Goal: Information Seeking & Learning: Learn about a topic

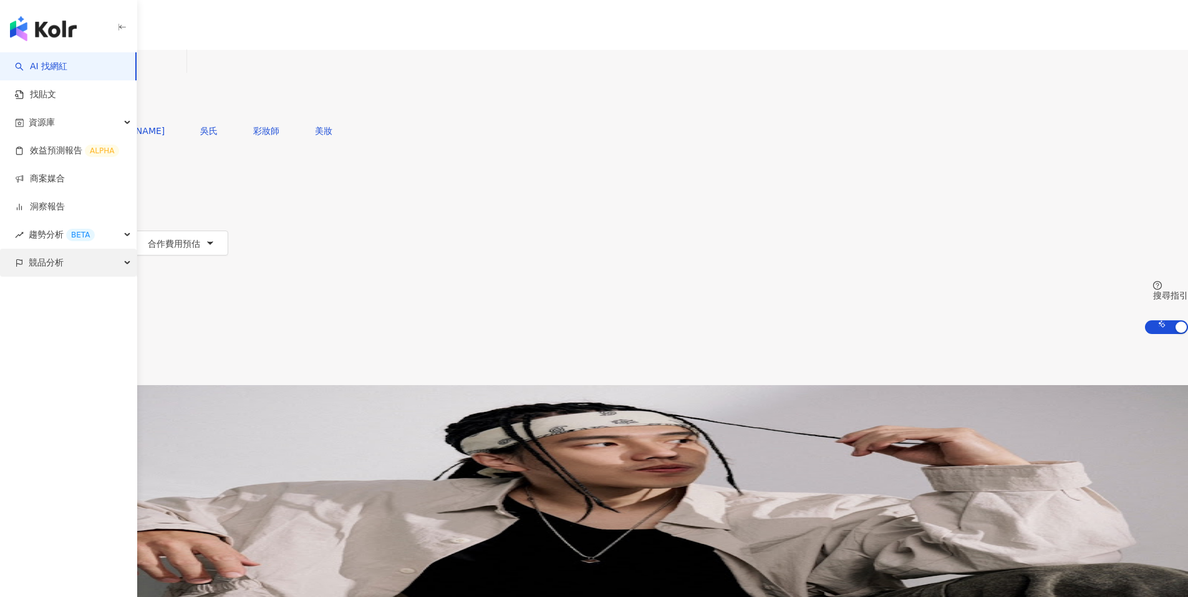
click at [128, 259] on div "競品分析" at bounding box center [68, 263] width 137 height 28
click at [65, 212] on link "洞察報告" at bounding box center [40, 207] width 50 height 12
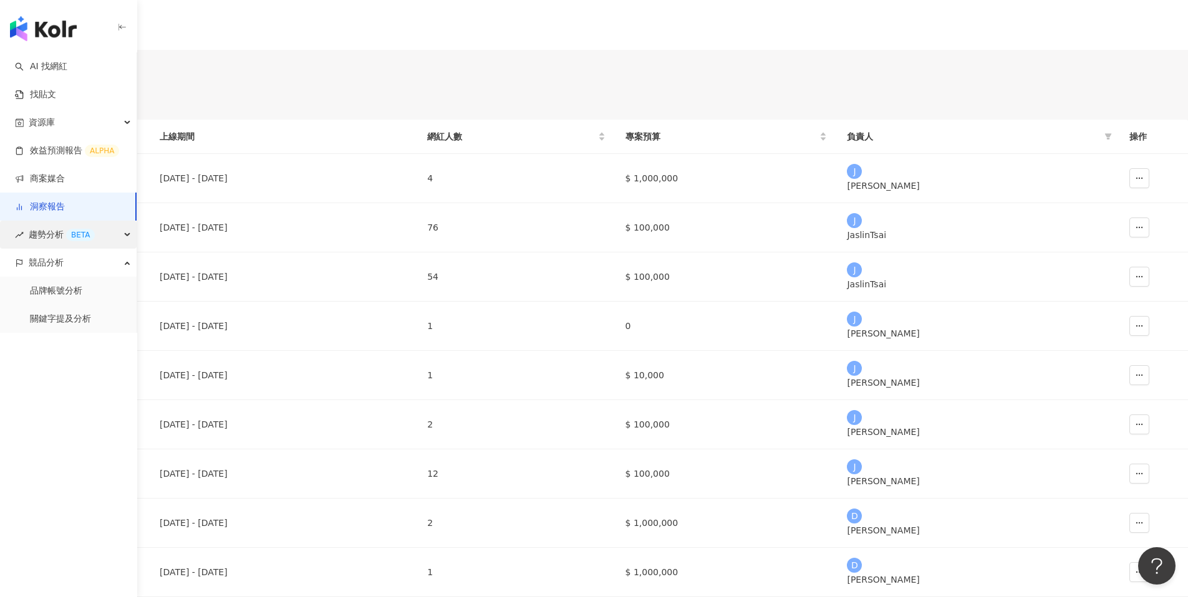
click at [106, 231] on div "趨勢分析 BETA" at bounding box center [68, 235] width 137 height 28
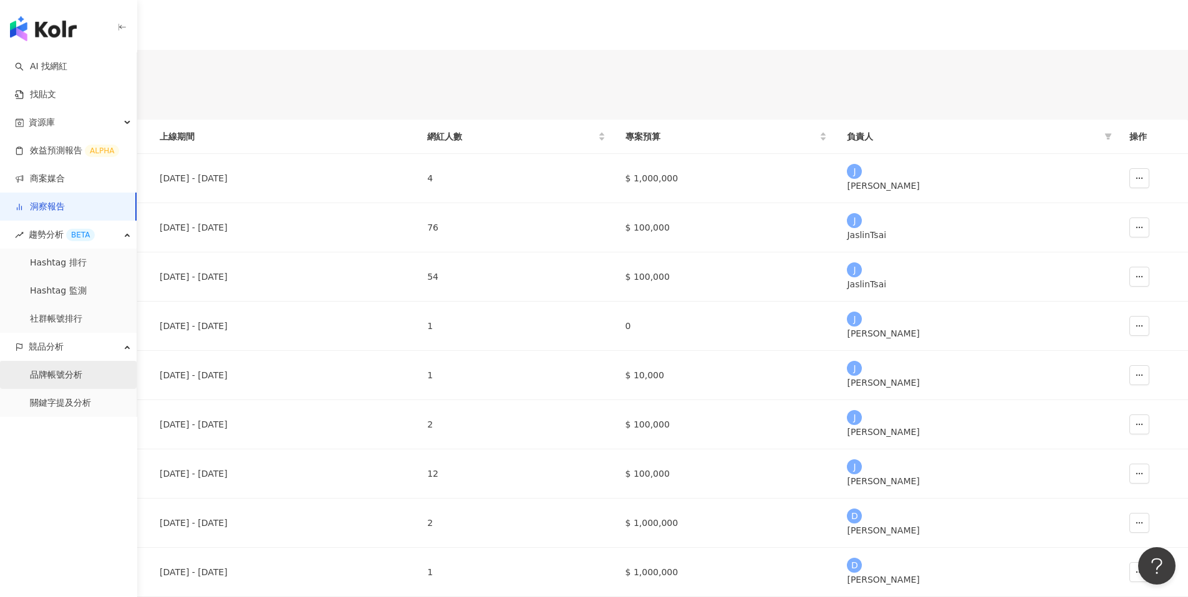
click at [80, 372] on link "品牌帳號分析" at bounding box center [56, 375] width 52 height 12
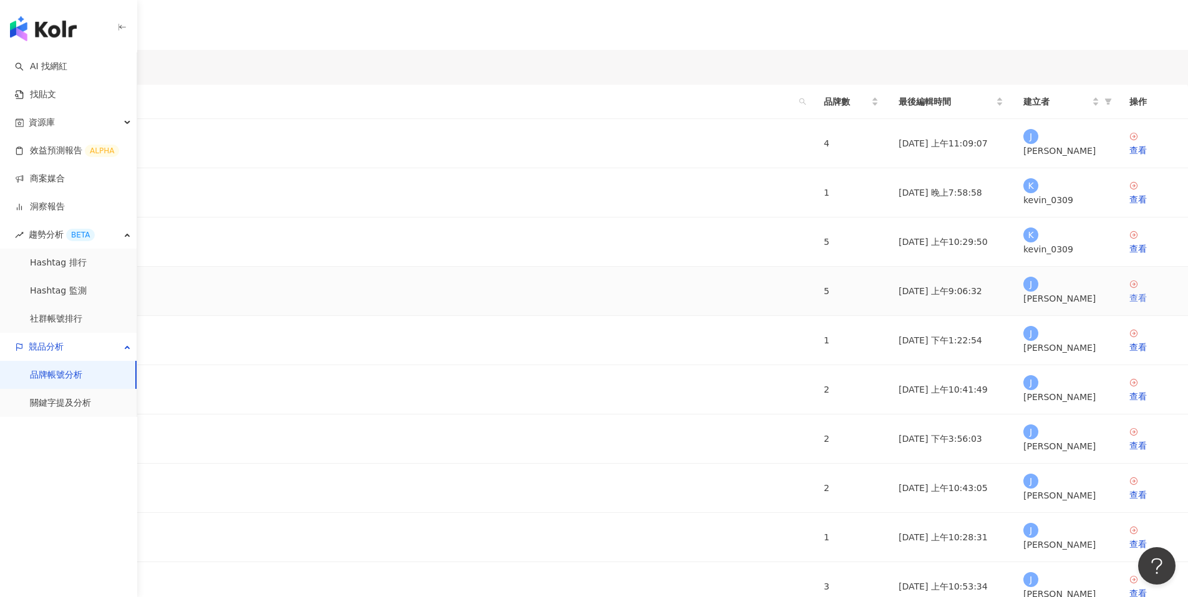
click at [1129, 305] on div "查看" at bounding box center [1153, 298] width 49 height 14
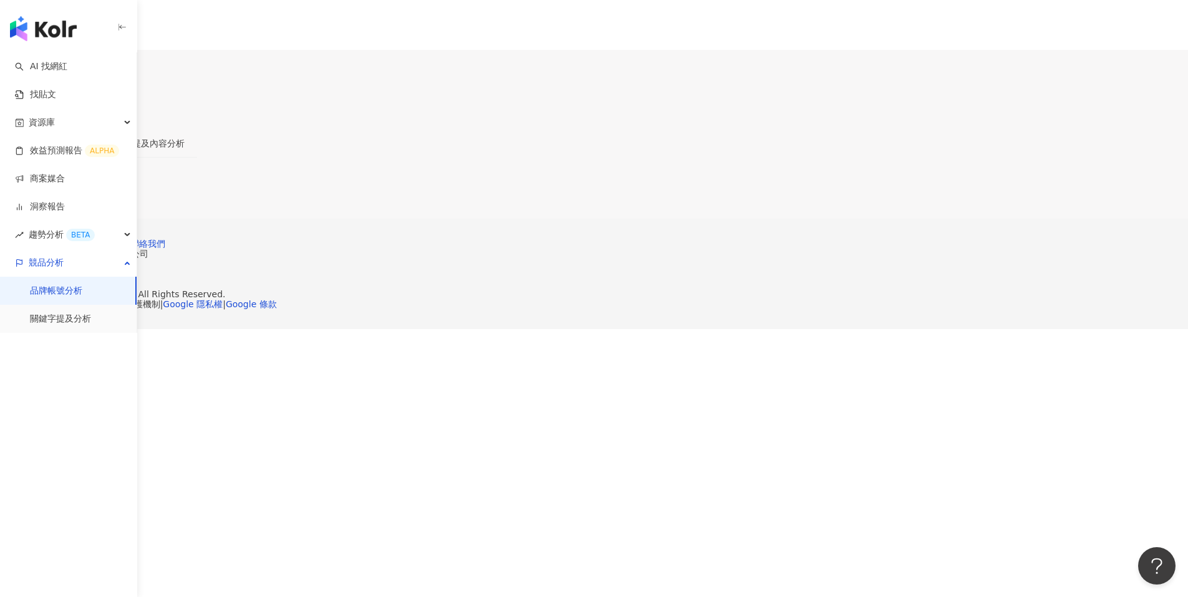
click at [107, 137] on div "帳號分析" at bounding box center [89, 144] width 35 height 14
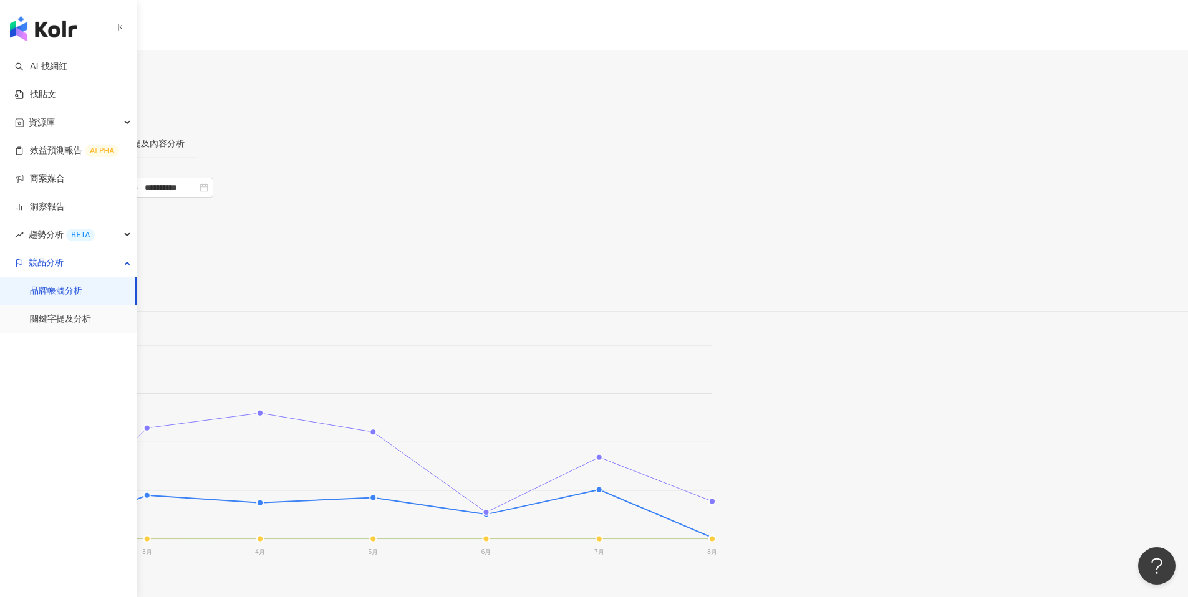
click at [59, 237] on span "進階篩選" at bounding box center [41, 247] width 35 height 20
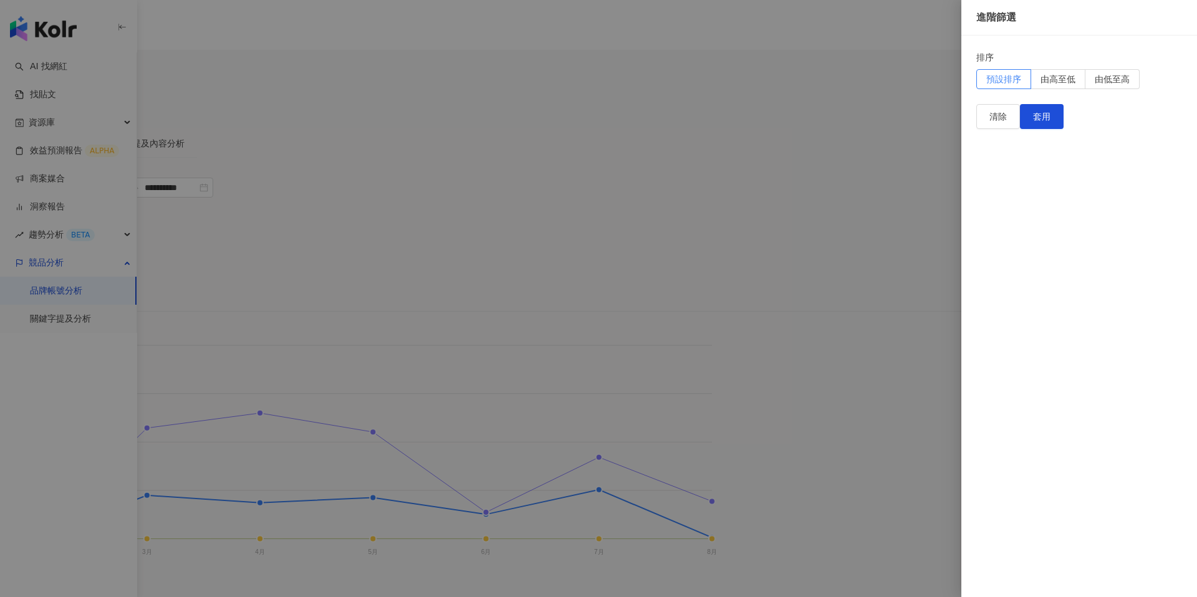
click at [1095, 67] on div "排序" at bounding box center [1079, 59] width 206 height 19
click at [1130, 84] on span "由低至高" at bounding box center [1112, 79] width 35 height 10
click at [1075, 83] on span "由高至低" at bounding box center [1057, 79] width 35 height 10
click at [1020, 86] on label "預設排序" at bounding box center [1003, 79] width 55 height 20
click at [865, 191] on div at bounding box center [598, 298] width 1197 height 597
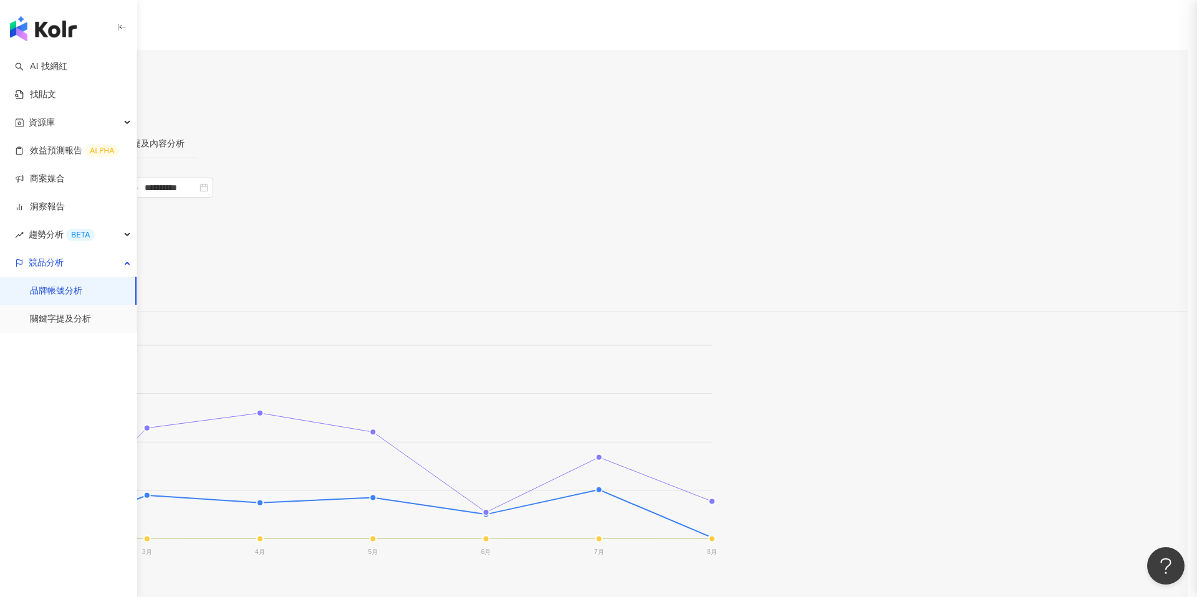
click at [826, 238] on div at bounding box center [598, 298] width 1197 height 597
click at [185, 137] on div "提及內容分析" at bounding box center [158, 144] width 52 height 14
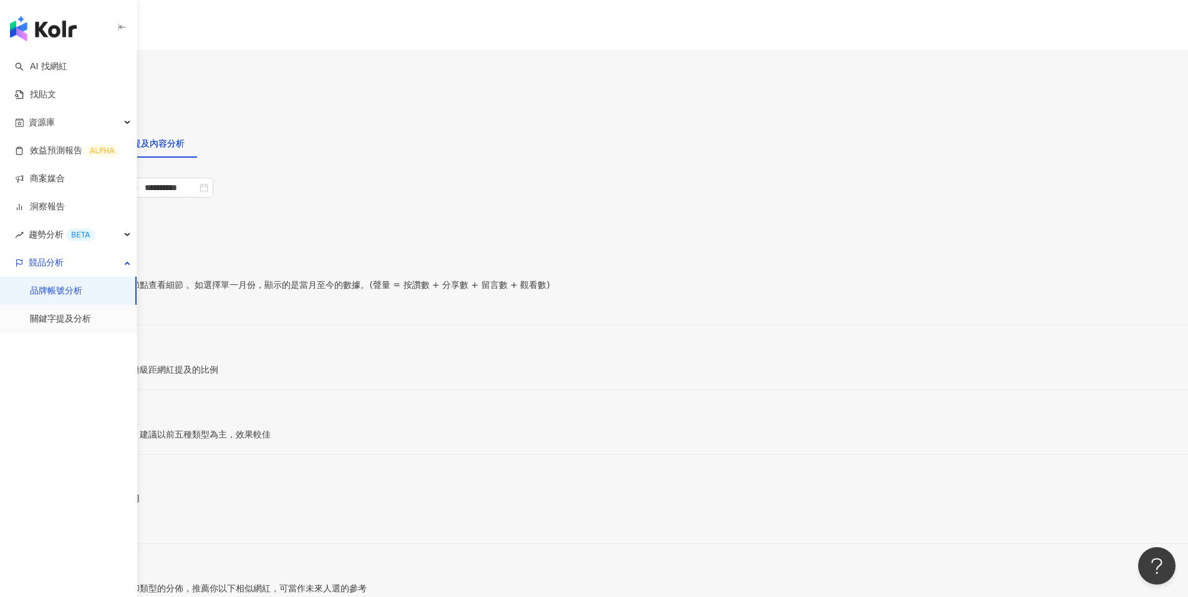
click at [59, 251] on span "進階篩選" at bounding box center [41, 261] width 35 height 20
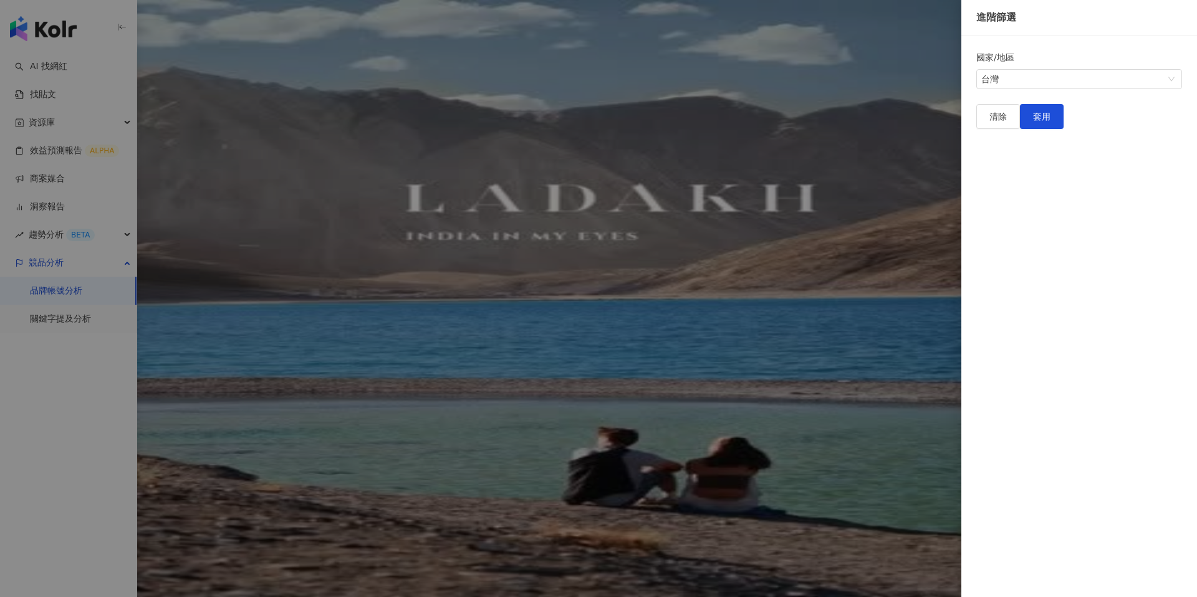
click at [888, 186] on div at bounding box center [598, 298] width 1197 height 597
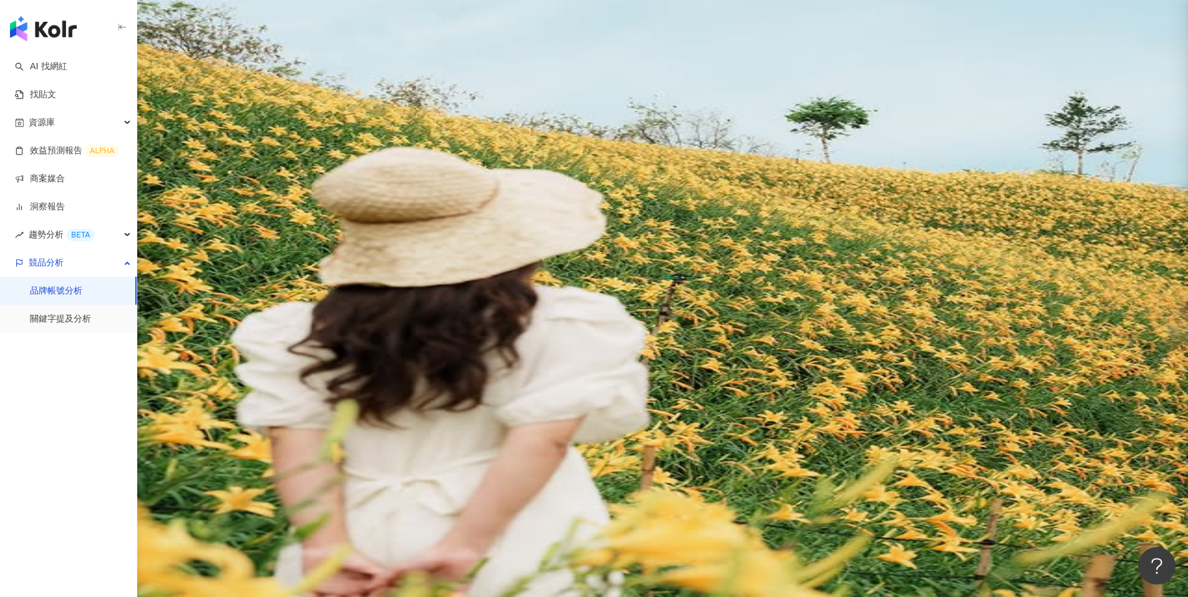
click at [47, 137] on div "數據總覽" at bounding box center [29, 144] width 35 height 14
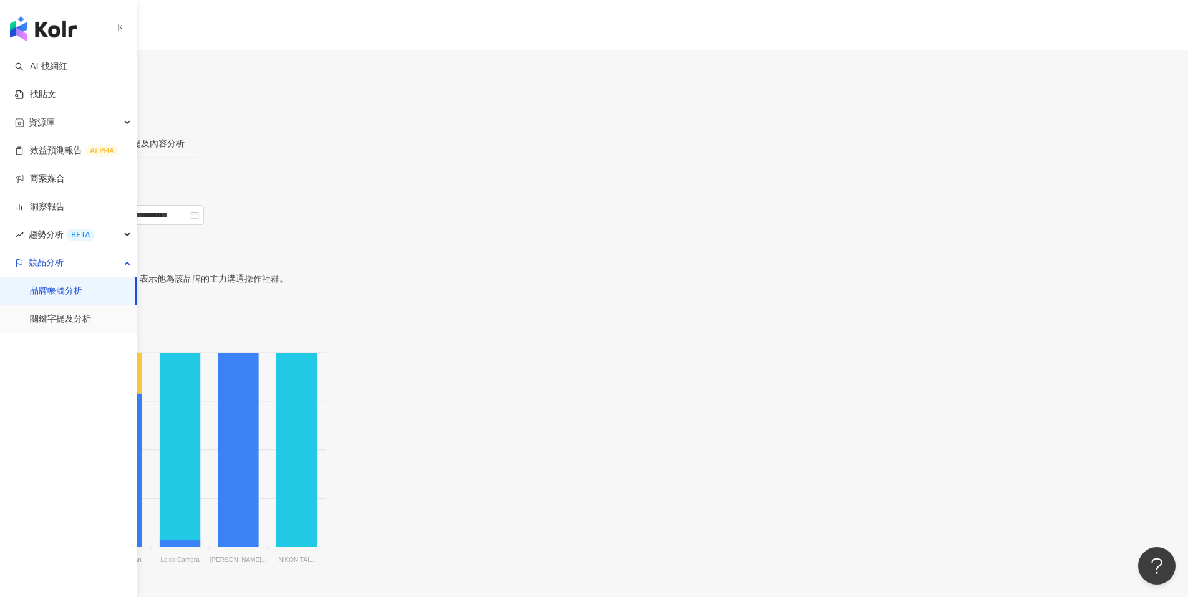
click at [69, 234] on button "進階篩選" at bounding box center [34, 244] width 69 height 20
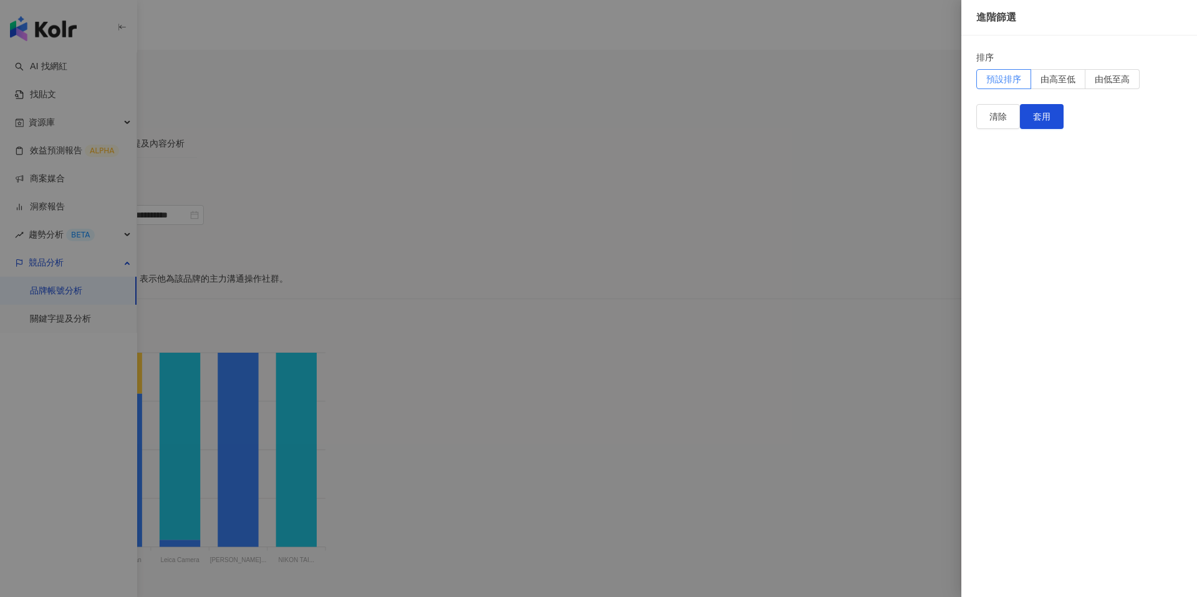
click at [895, 214] on div at bounding box center [598, 298] width 1197 height 597
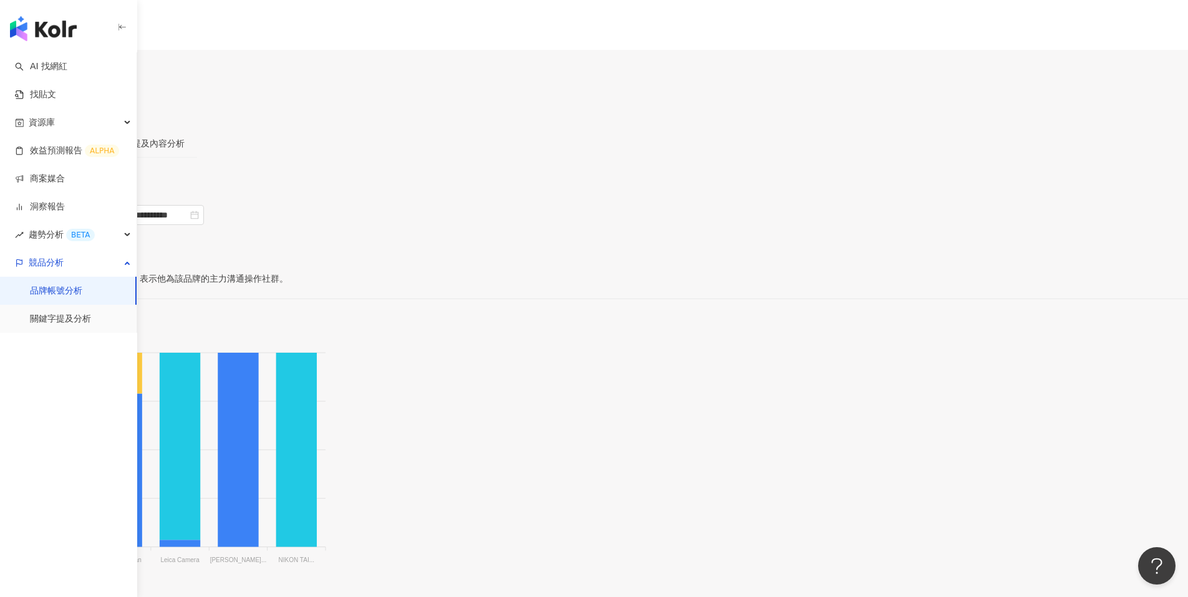
click at [109, 175] on span "提及數據" at bounding box center [91, 180] width 35 height 10
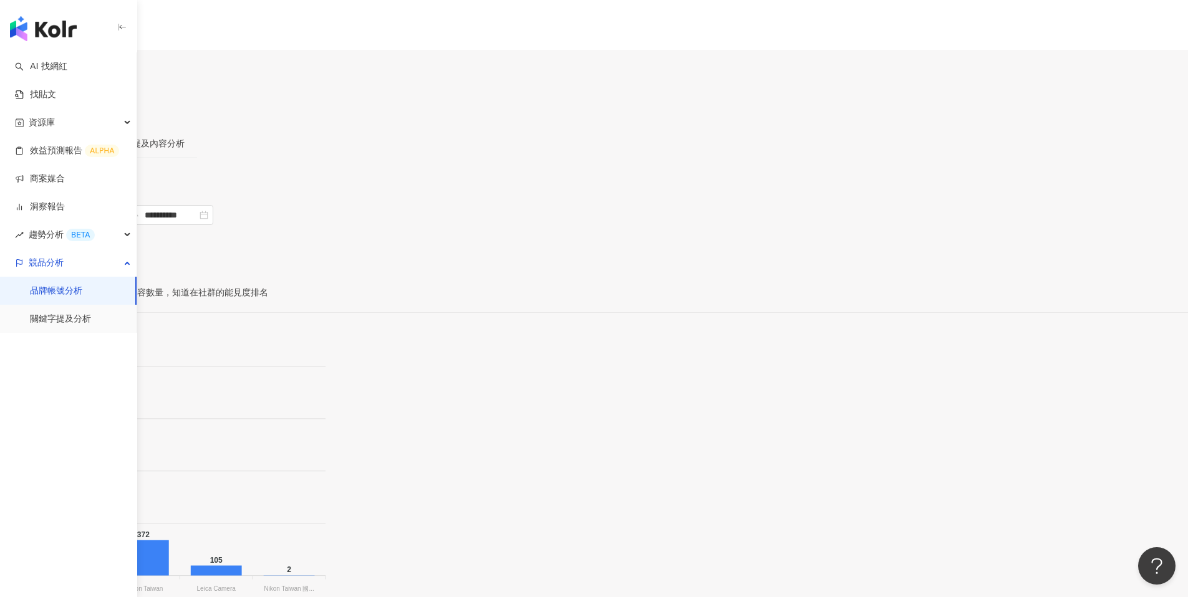
click at [975, 205] on div "**********" at bounding box center [594, 241] width 1188 height 72
click at [59, 248] on span "進階篩選" at bounding box center [41, 258] width 35 height 20
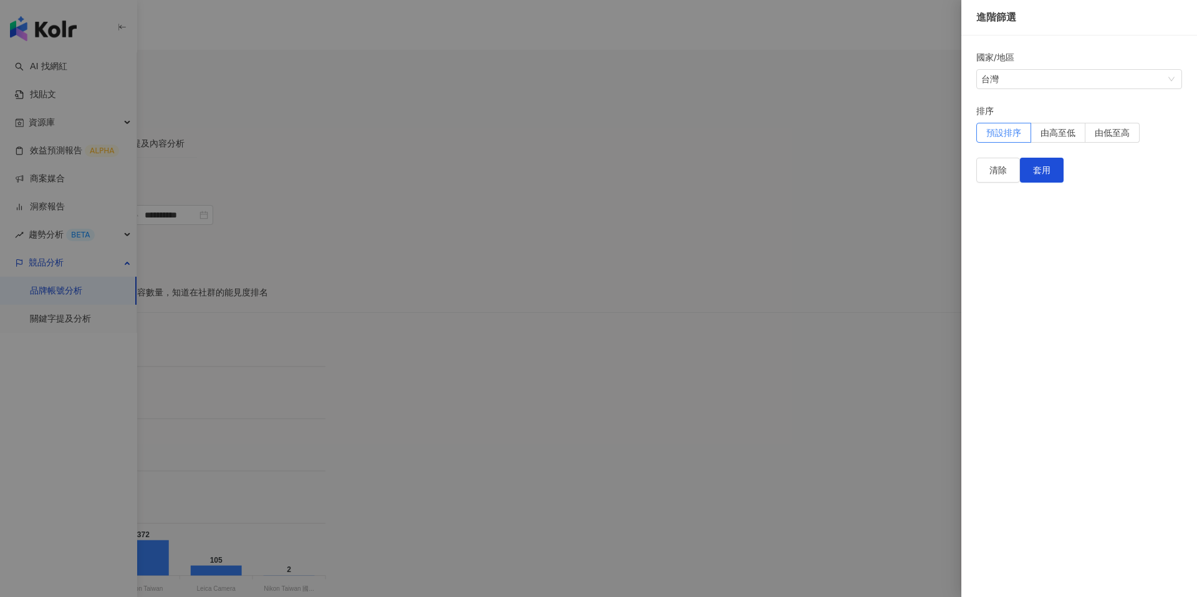
click at [381, 174] on div at bounding box center [598, 298] width 1197 height 597
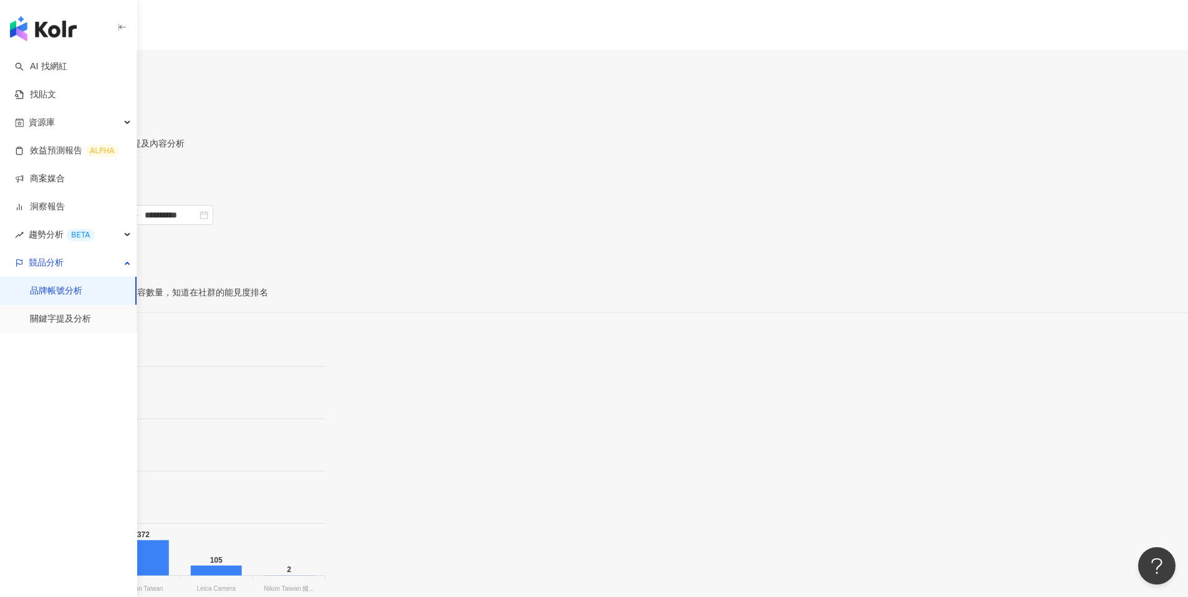
click at [48, 175] on span "帳號數據" at bounding box center [30, 180] width 35 height 10
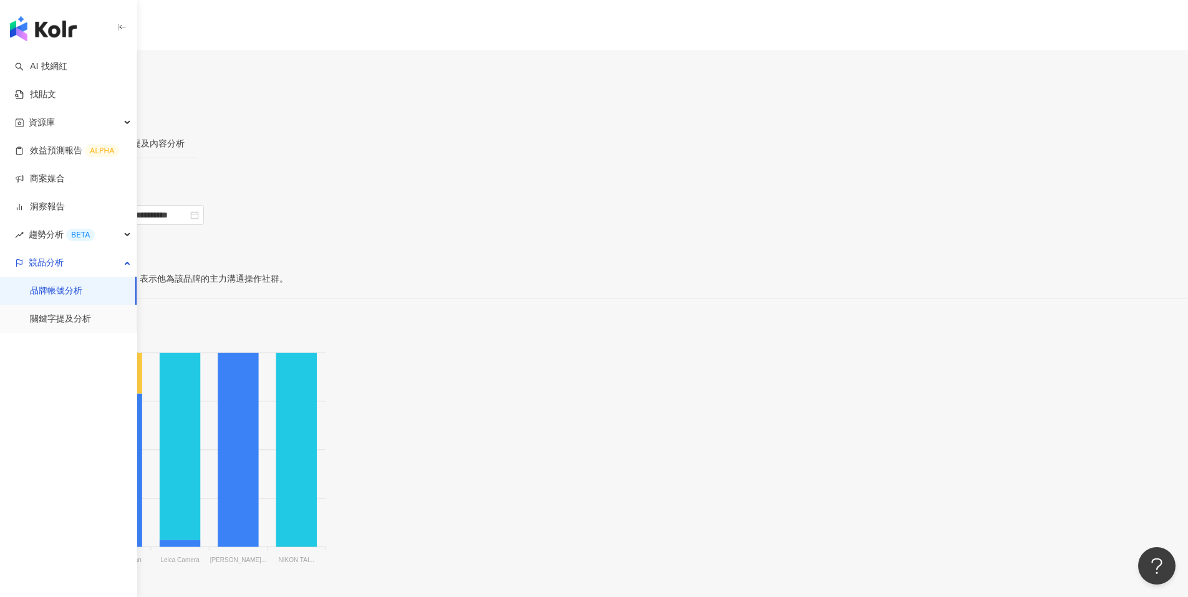
click at [59, 234] on span "進階篩選" at bounding box center [41, 244] width 35 height 20
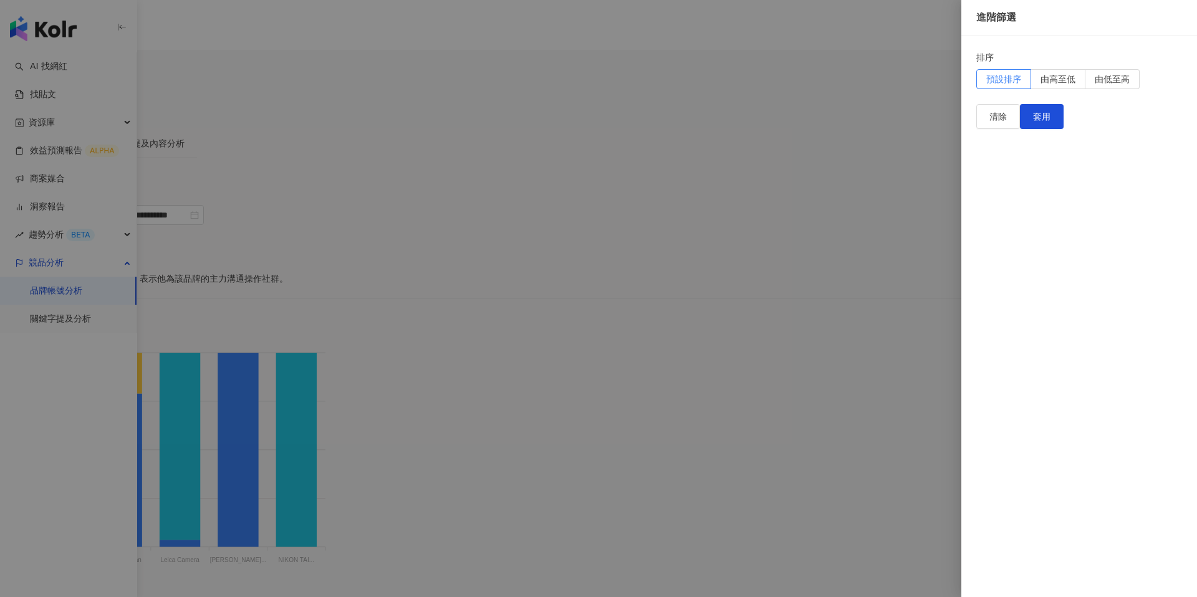
click at [916, 228] on div at bounding box center [598, 298] width 1197 height 597
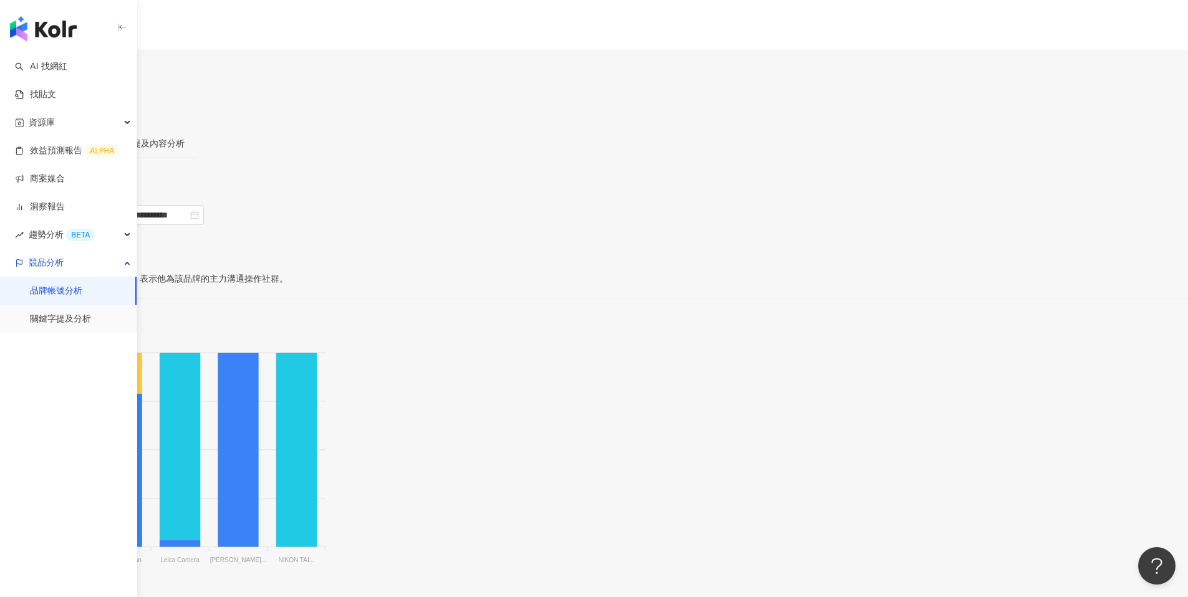
click at [109, 175] on span "提及數據" at bounding box center [91, 180] width 35 height 10
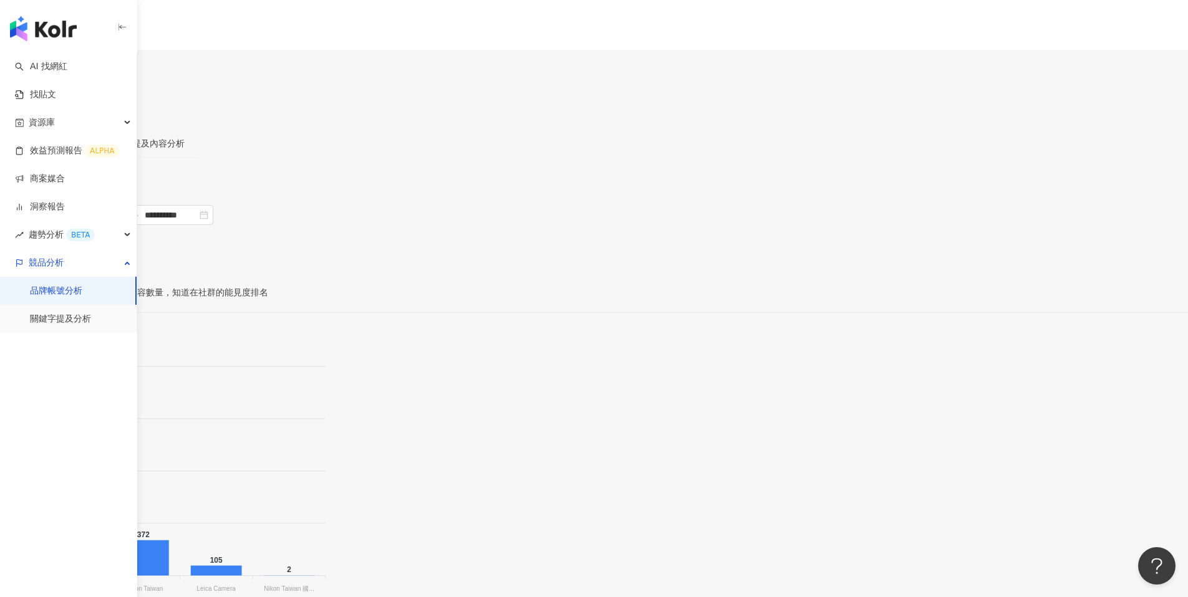
click at [107, 137] on div "帳號分析" at bounding box center [89, 144] width 35 height 14
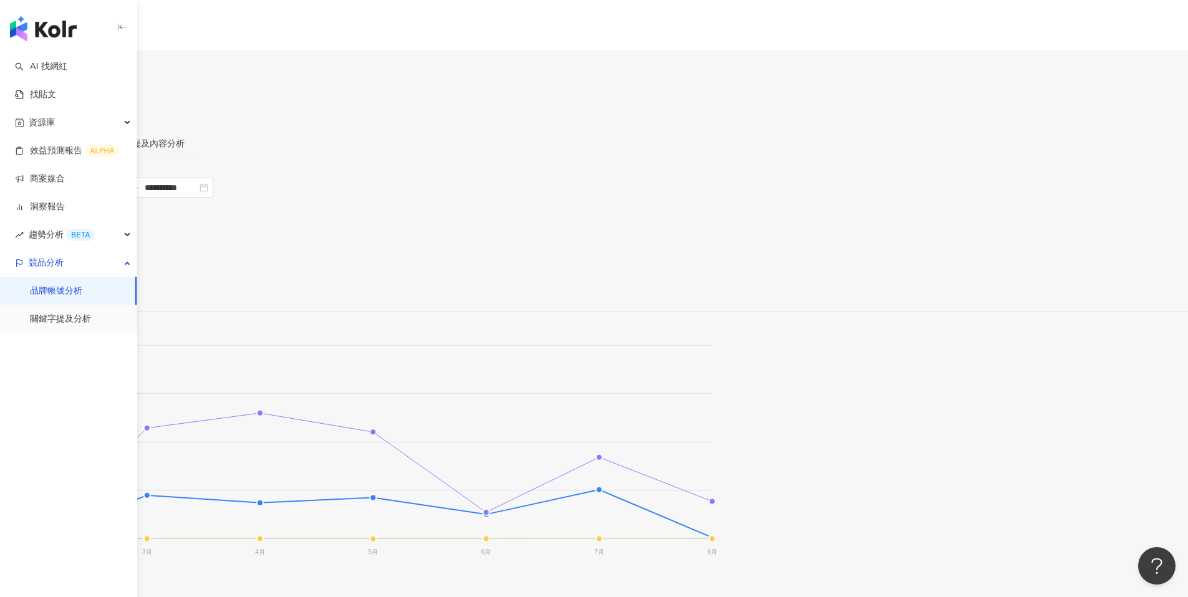
click at [59, 237] on span "進階篩選" at bounding box center [41, 247] width 35 height 20
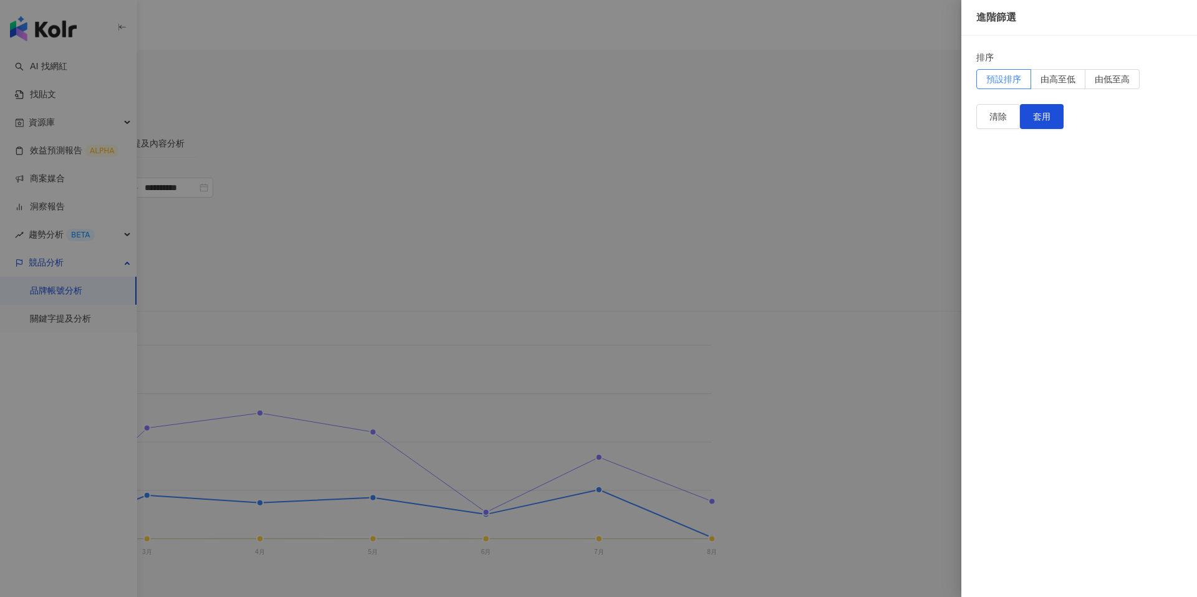
click at [986, 89] on form "排序 預設排序 由高至低 由低至高" at bounding box center [1079, 69] width 206 height 39
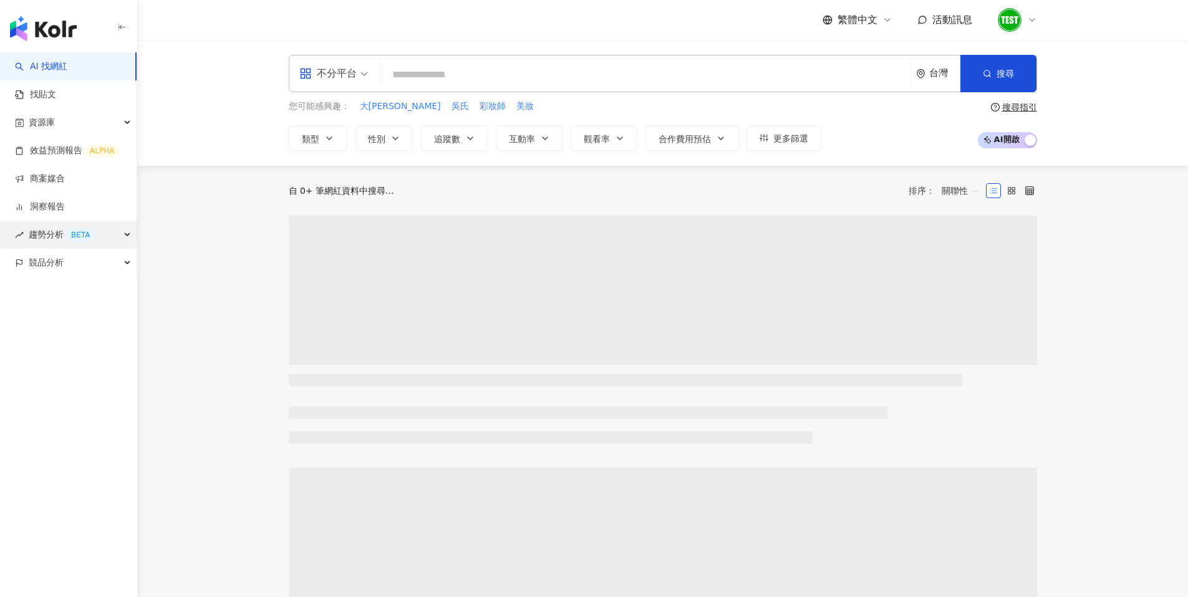
click at [126, 238] on div "趨勢分析 BETA" at bounding box center [68, 235] width 137 height 28
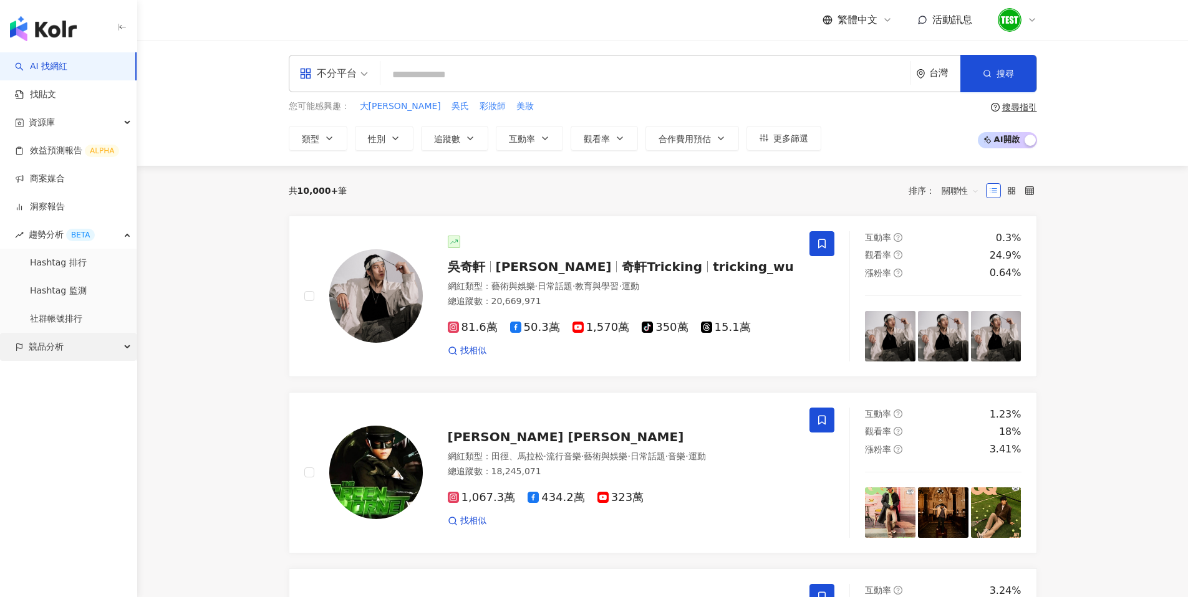
click at [112, 346] on div "競品分析" at bounding box center [68, 347] width 137 height 28
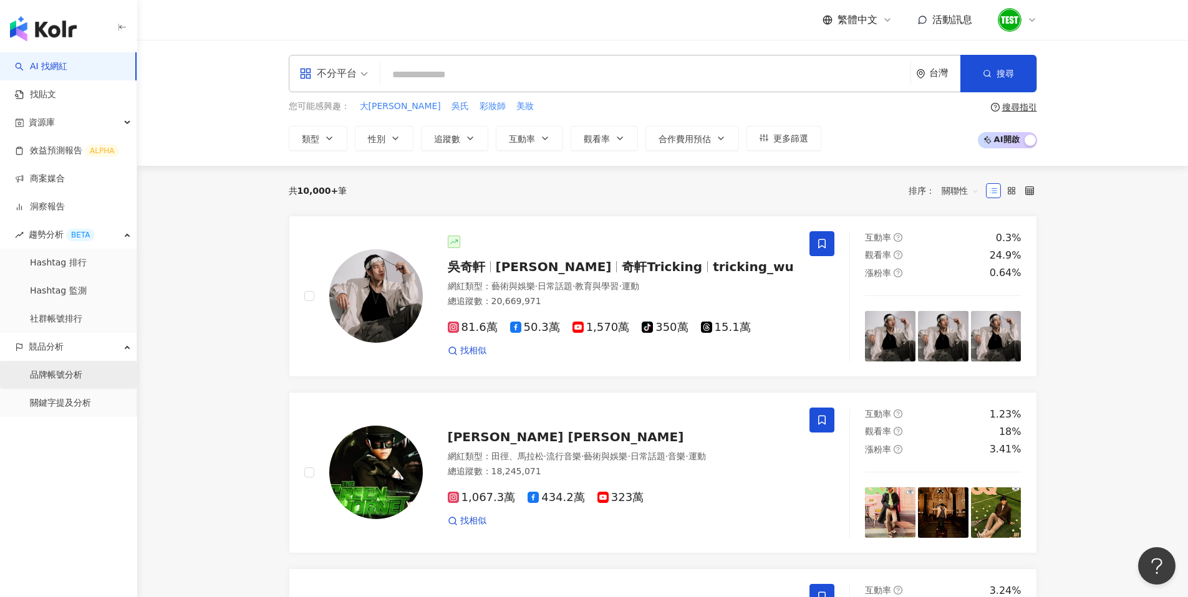
click at [82, 377] on link "品牌帳號分析" at bounding box center [56, 375] width 52 height 12
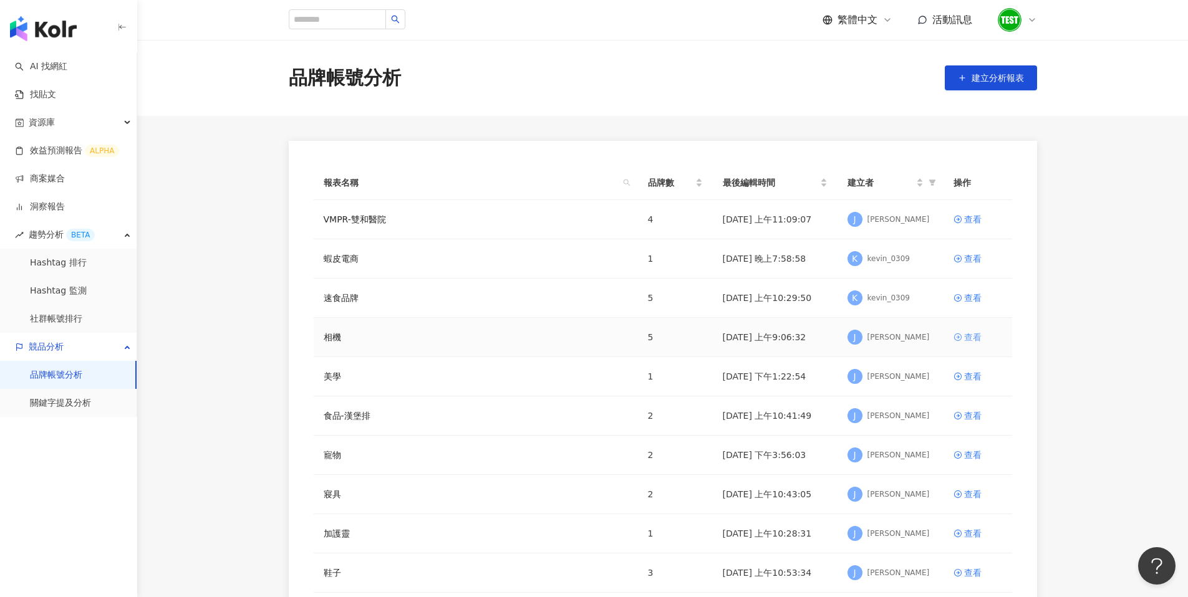
click at [973, 335] on div "查看" at bounding box center [972, 337] width 17 height 14
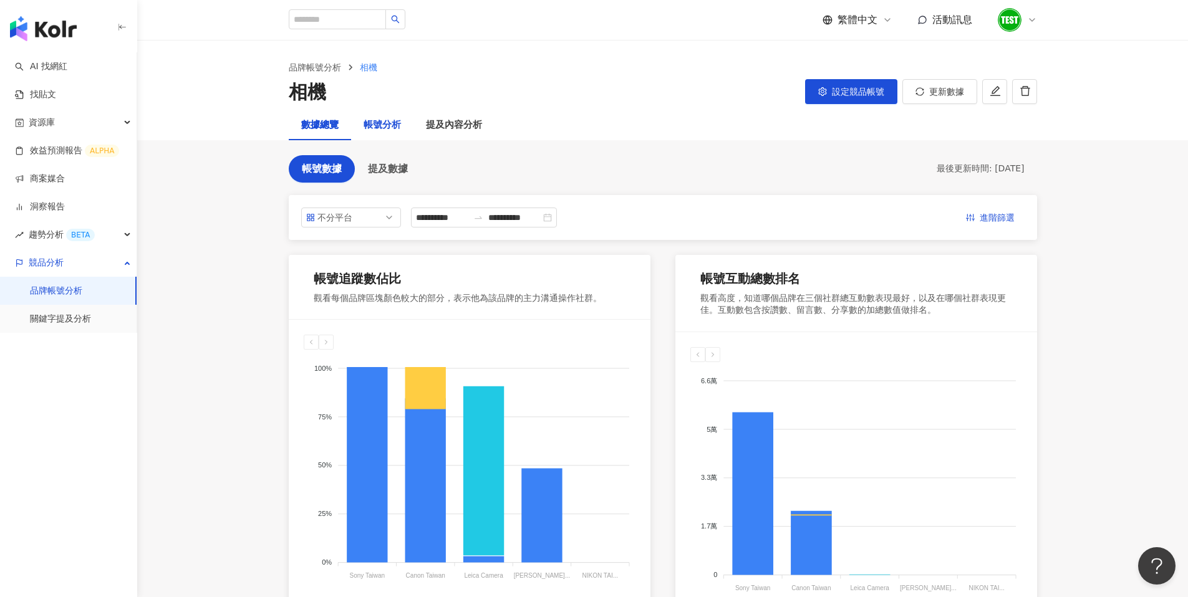
click at [388, 130] on div "帳號分析" at bounding box center [381, 125] width 37 height 15
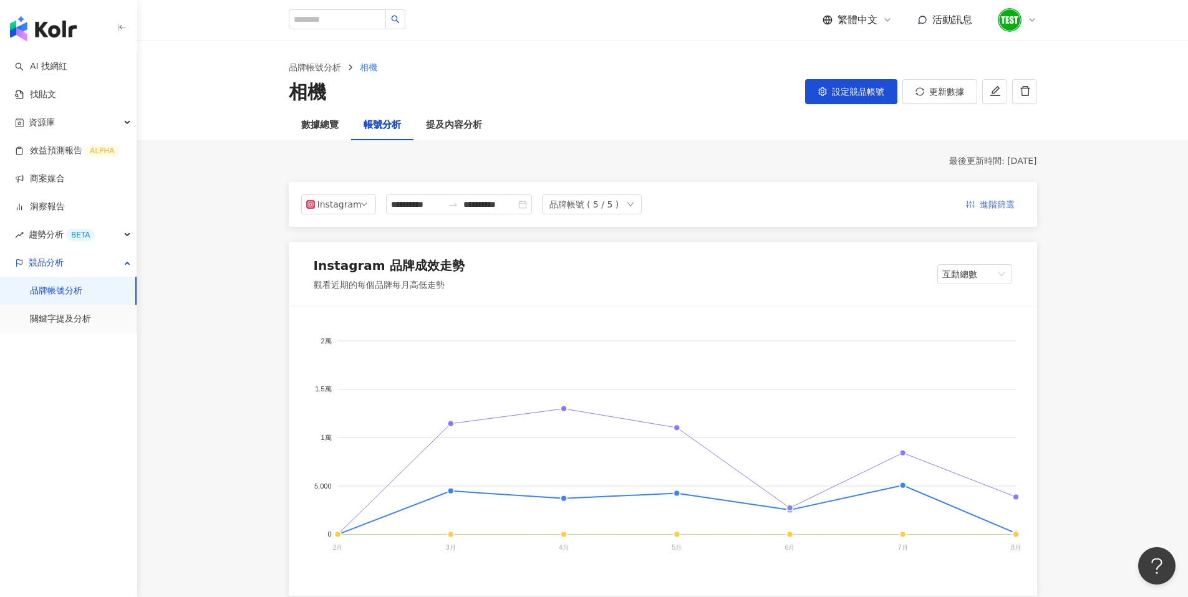
click at [1001, 198] on span "進階篩選" at bounding box center [996, 205] width 35 height 20
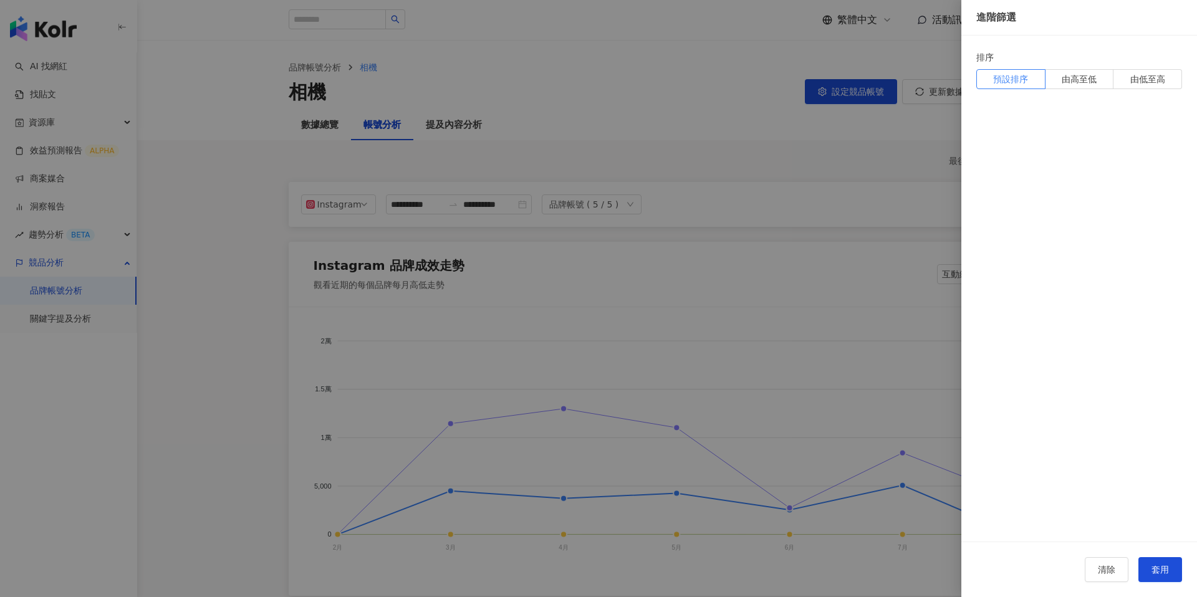
click at [875, 209] on div at bounding box center [598, 298] width 1197 height 597
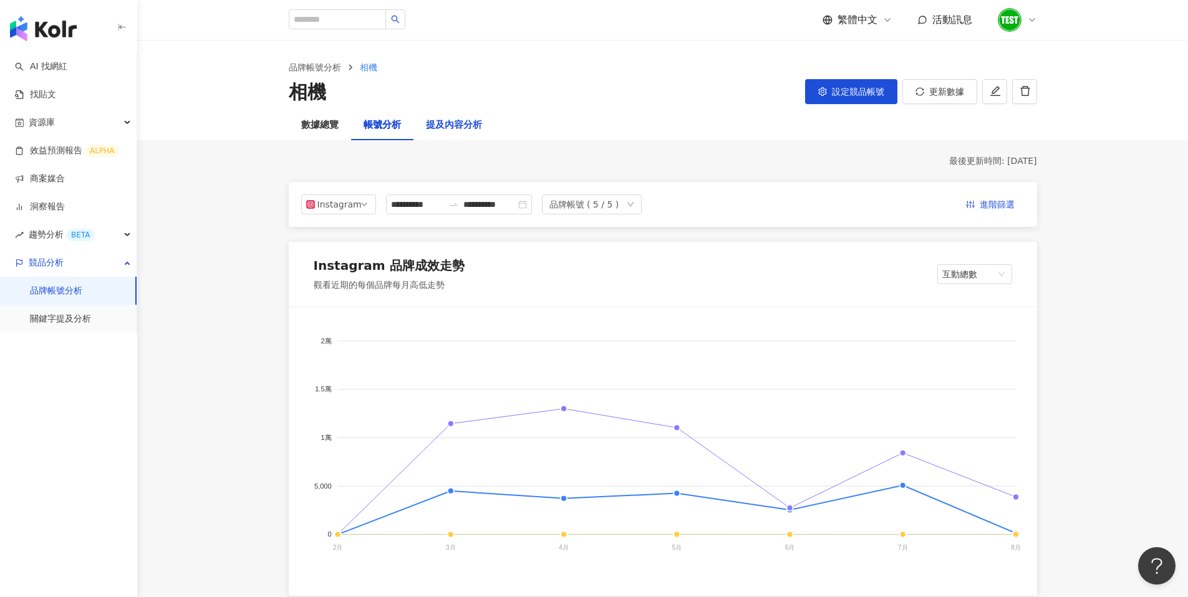
click at [461, 131] on div "提及內容分析" at bounding box center [454, 125] width 56 height 15
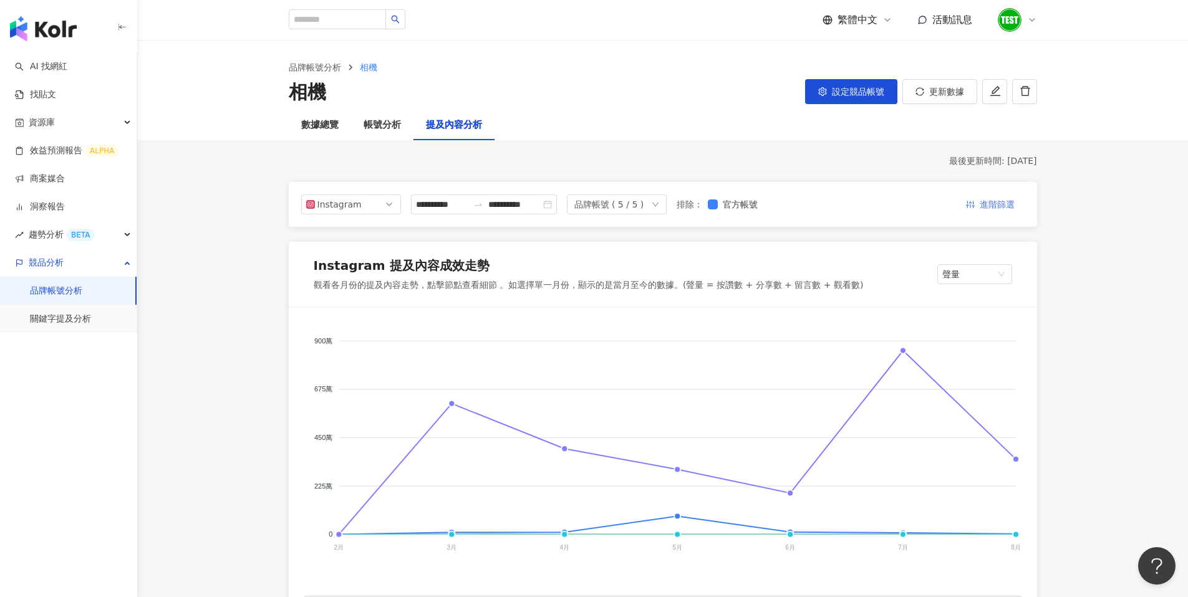
click at [1001, 204] on span "進階篩選" at bounding box center [996, 205] width 35 height 20
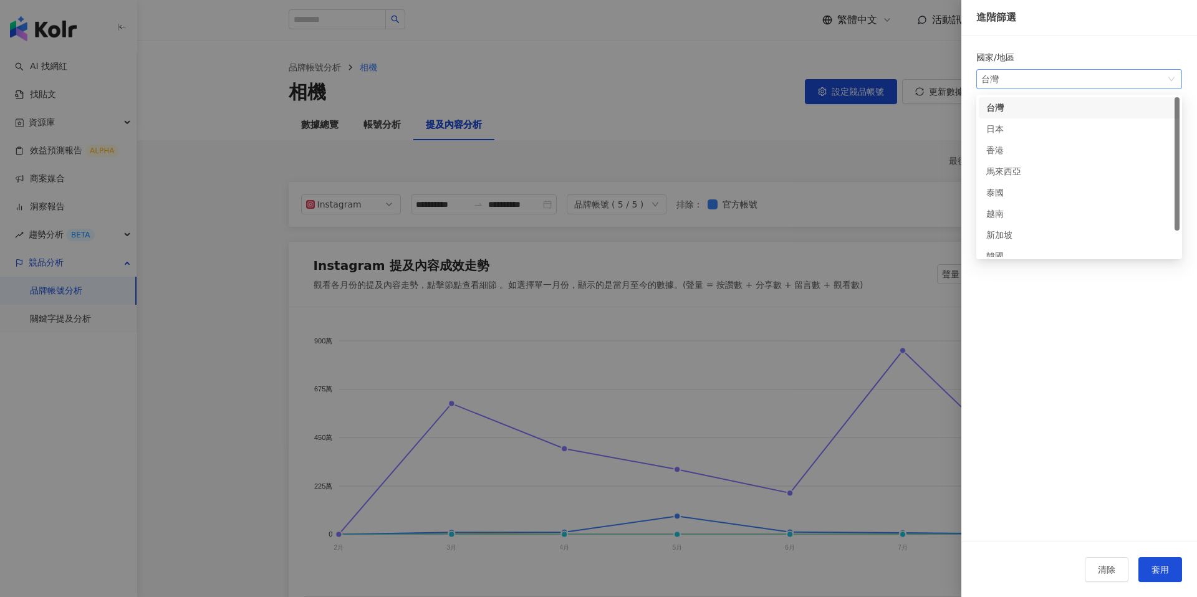
click at [1032, 75] on span "台灣" at bounding box center [1079, 79] width 196 height 19
click at [826, 179] on div at bounding box center [598, 298] width 1197 height 597
